Goal: Book appointment/travel/reservation

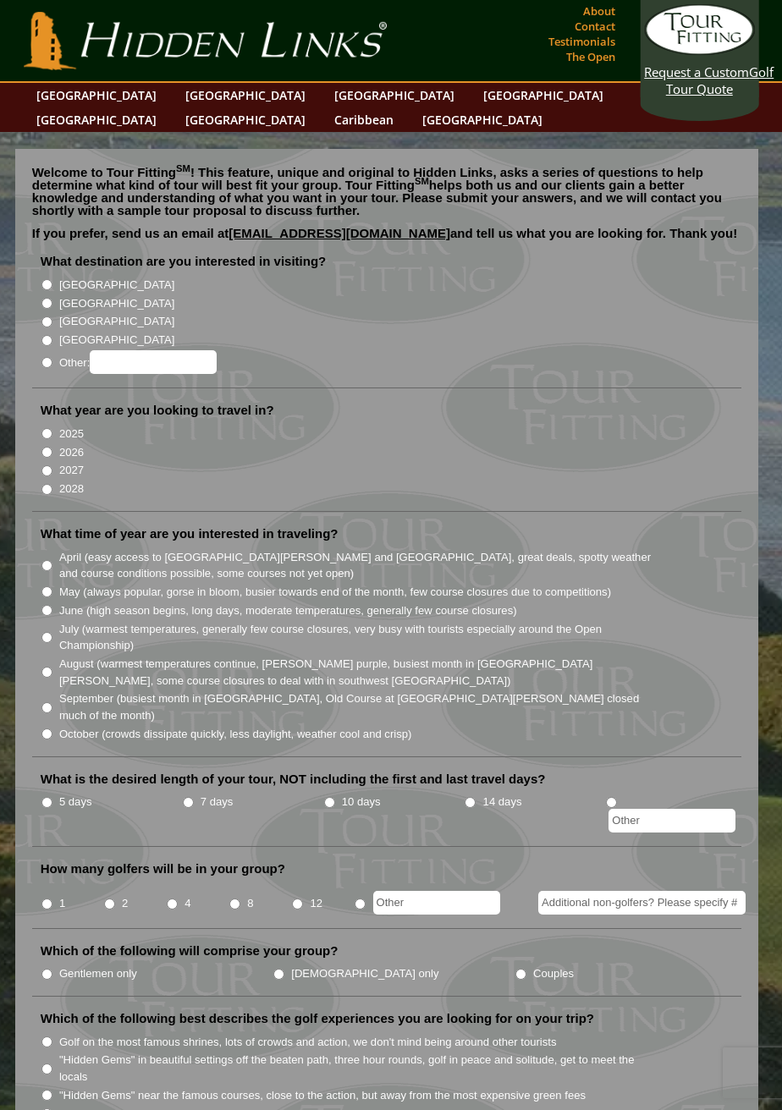
click at [52, 298] on input "[GEOGRAPHIC_DATA]" at bounding box center [46, 303] width 11 height 11
radio input "true"
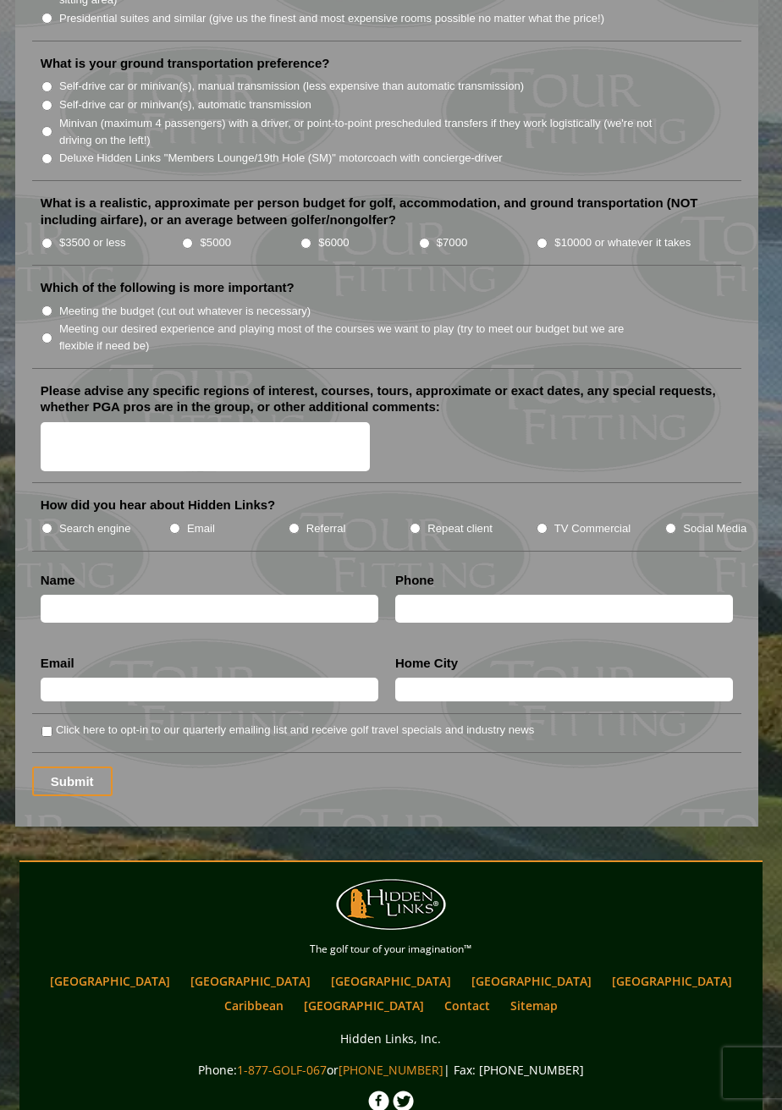
scroll to position [1981, 0]
